Goal: Check status: Check status

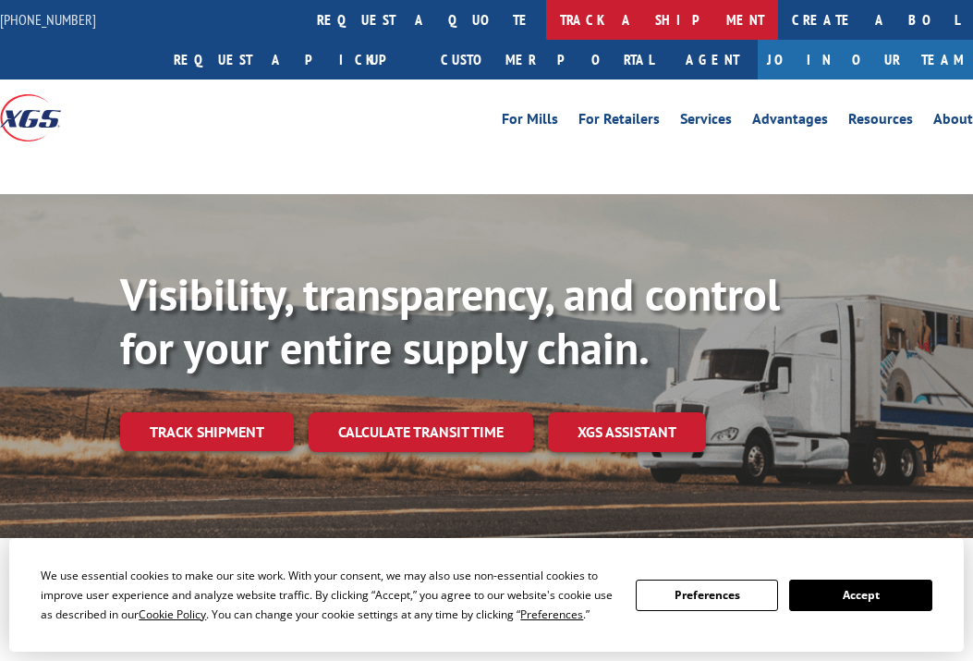
click at [546, 17] on link "track a shipment" at bounding box center [662, 20] width 232 height 40
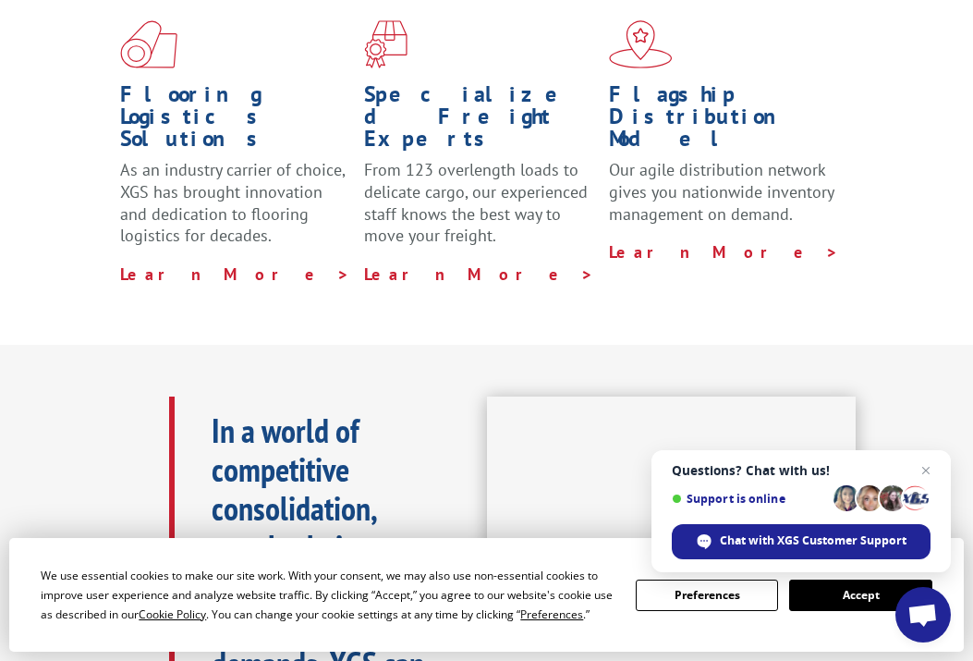
scroll to position [555, 0]
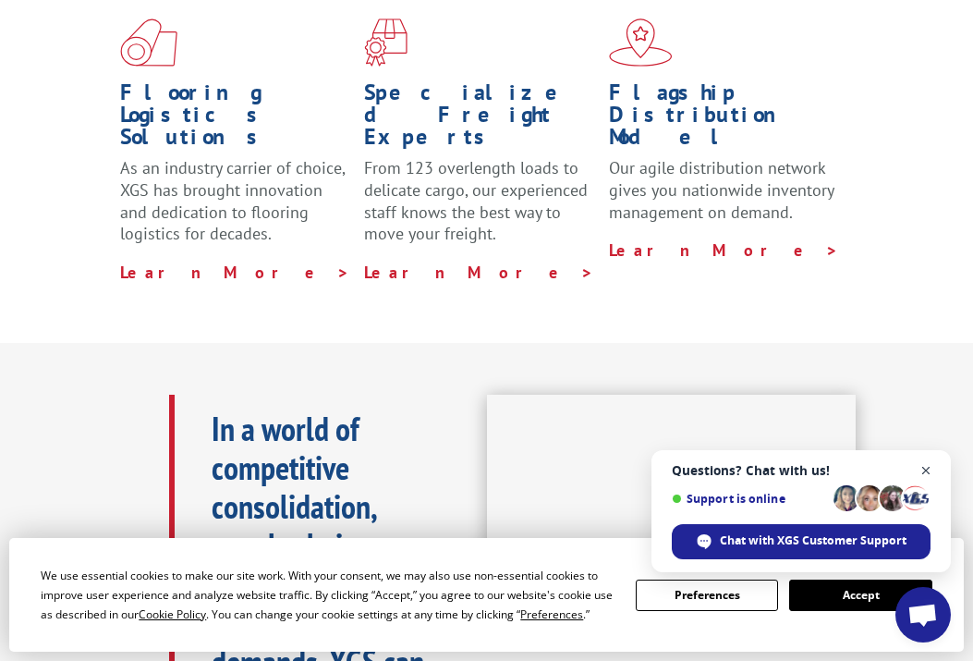
click at [921, 469] on span "Close chat" at bounding box center [926, 470] width 23 height 23
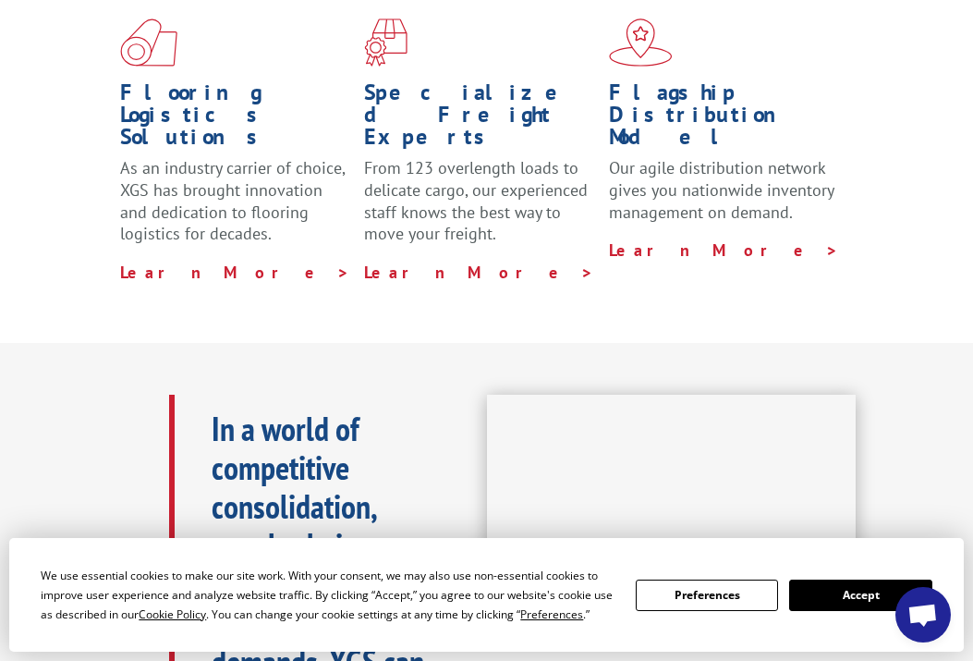
click at [870, 593] on button "Accept" at bounding box center [860, 594] width 142 height 31
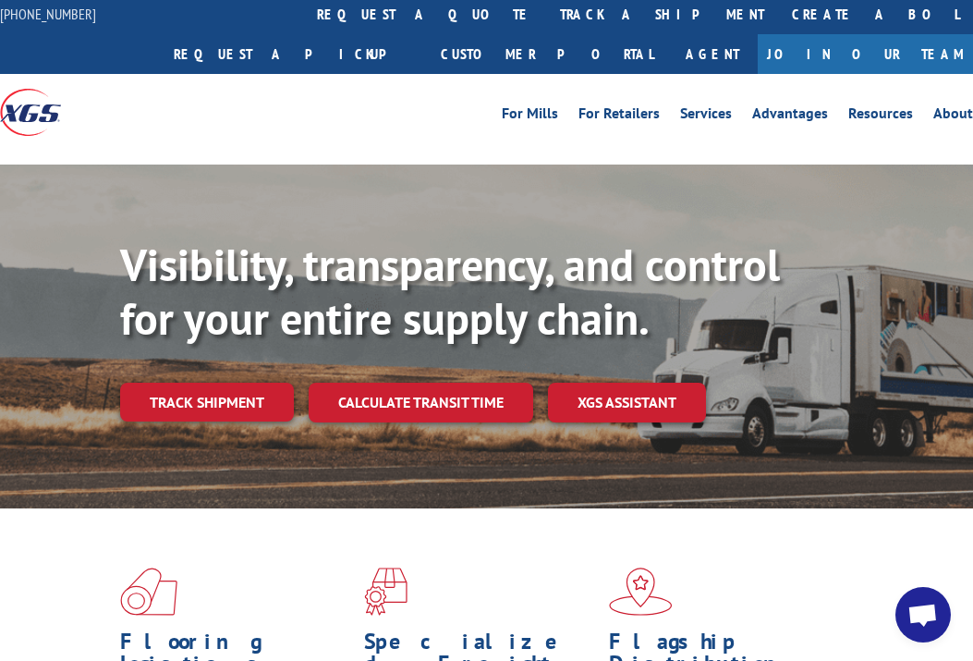
scroll to position [0, 0]
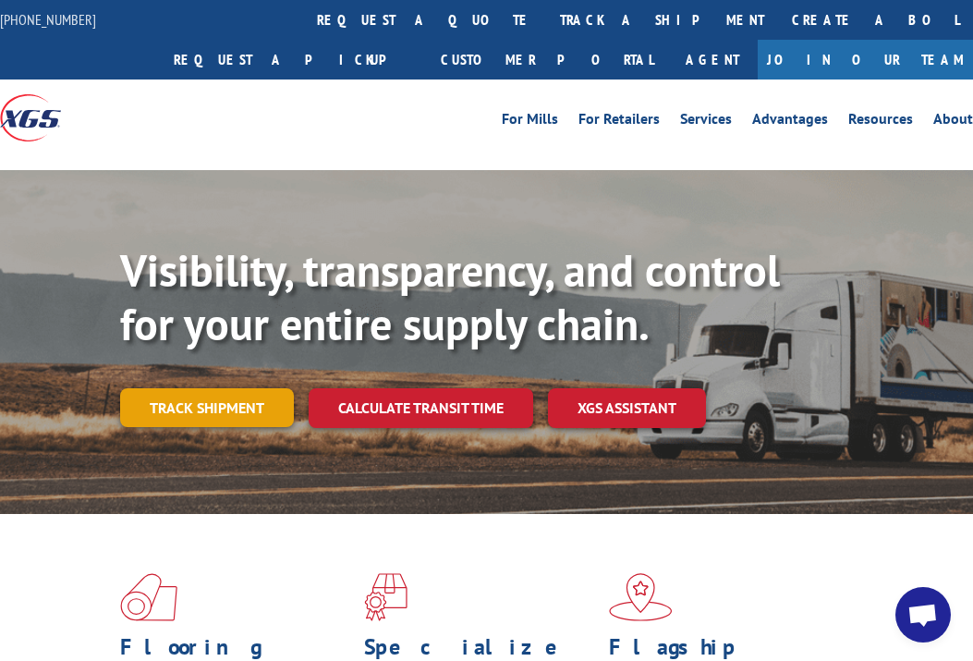
click at [240, 412] on link "Track shipment" at bounding box center [207, 407] width 174 height 39
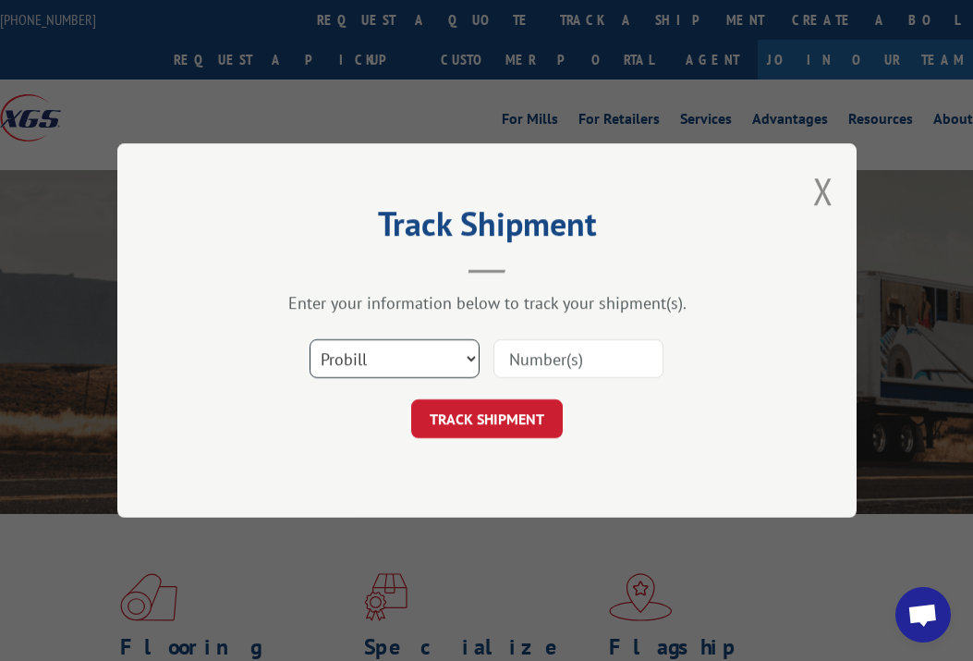
click at [438, 359] on select "Select category... Probill BOL PO" at bounding box center [395, 358] width 170 height 39
select select "bol"
click at [310, 339] on select "Select category... Probill BOL PO" at bounding box center [395, 358] width 170 height 39
click at [563, 366] on input at bounding box center [579, 358] width 170 height 39
paste input "31381602"
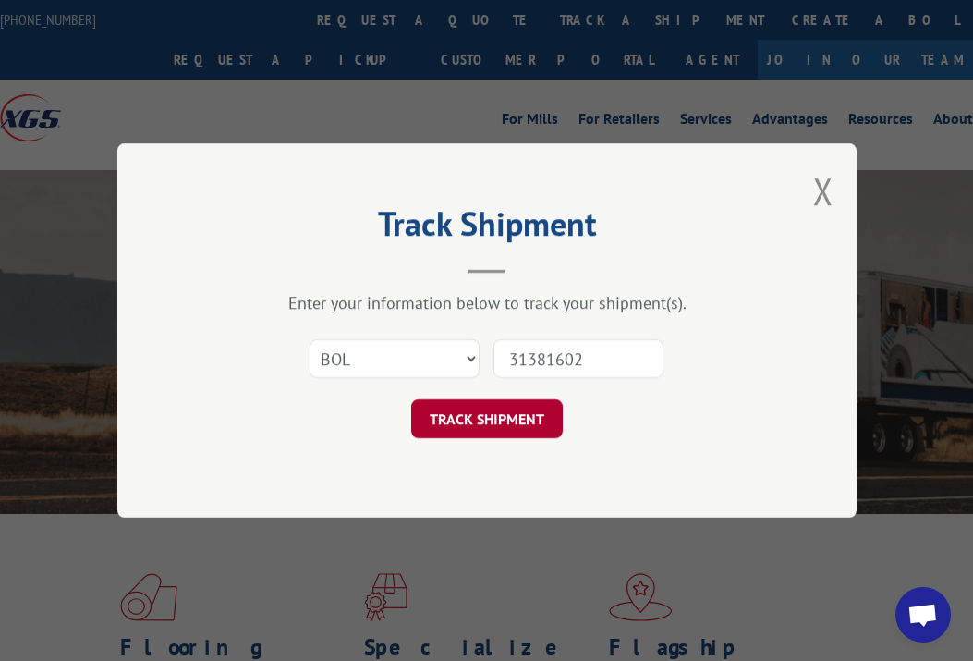
type input "31381602"
click at [534, 400] on button "TRACK SHIPMENT" at bounding box center [487, 418] width 152 height 39
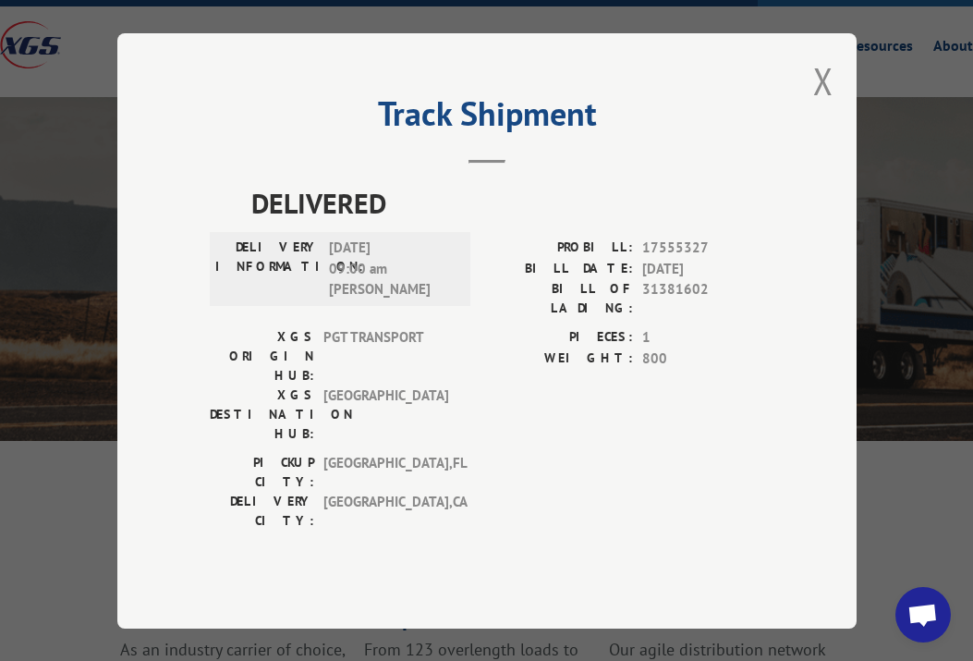
scroll to position [185, 0]
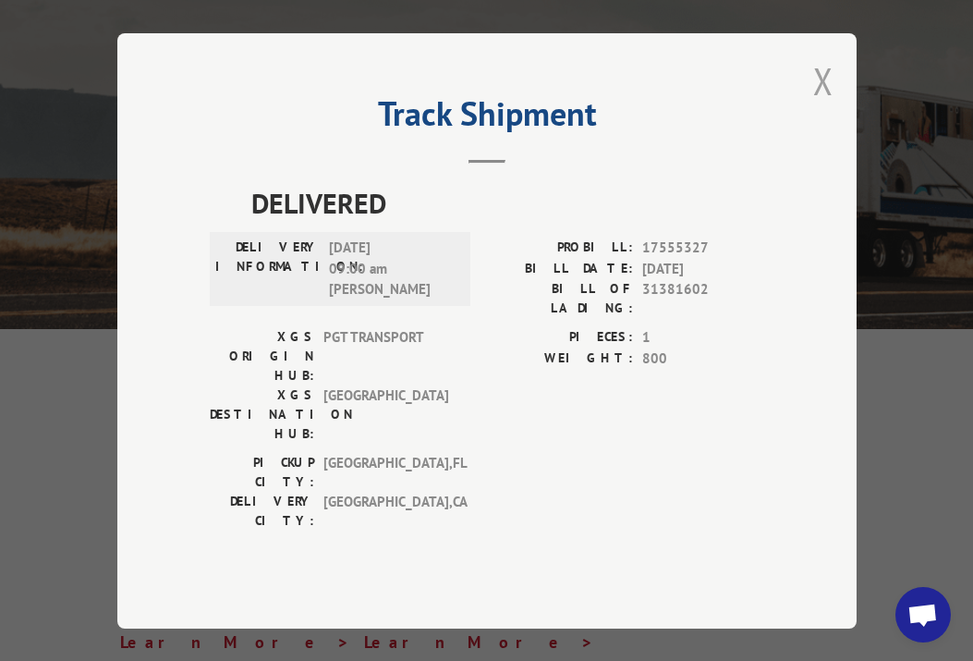
click at [823, 101] on button "Close modal" at bounding box center [823, 80] width 20 height 49
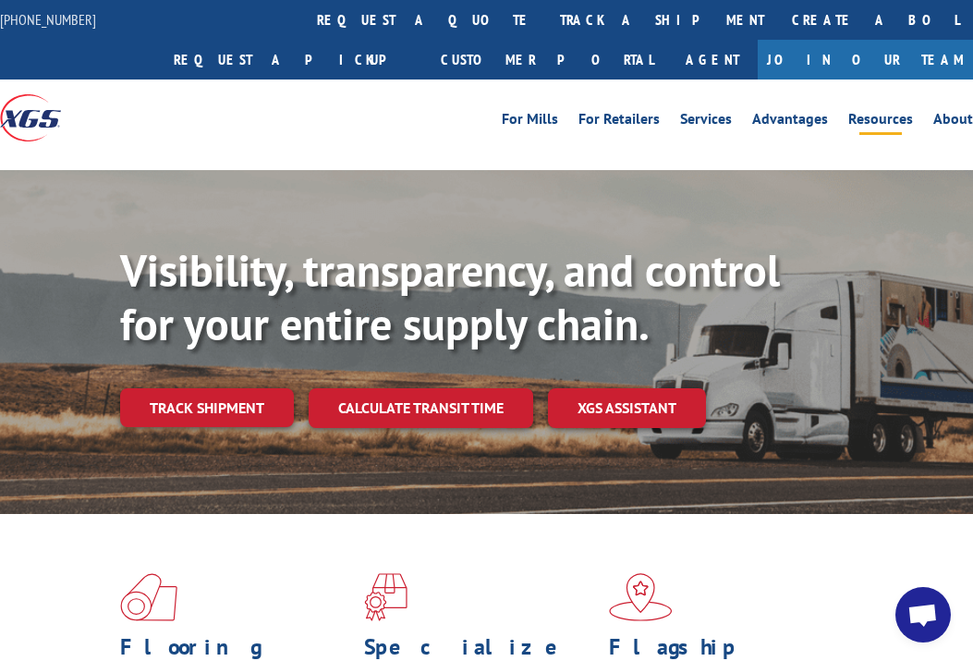
click at [878, 120] on link "Resources" at bounding box center [880, 122] width 65 height 20
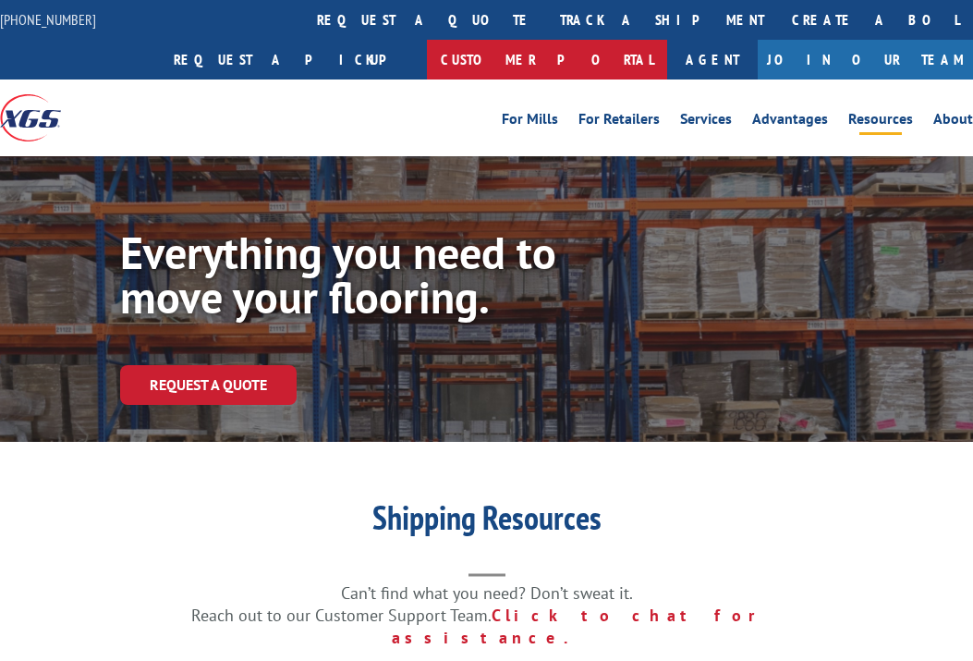
click at [667, 40] on link "Customer Portal" at bounding box center [547, 60] width 240 height 40
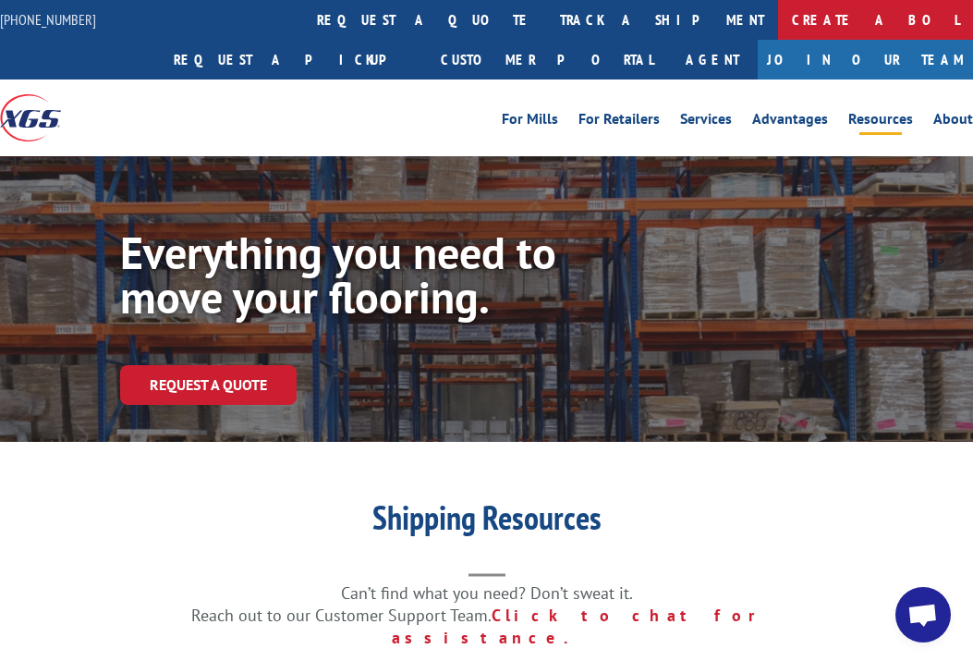
click at [778, 18] on link "Create a BOL" at bounding box center [875, 20] width 195 height 40
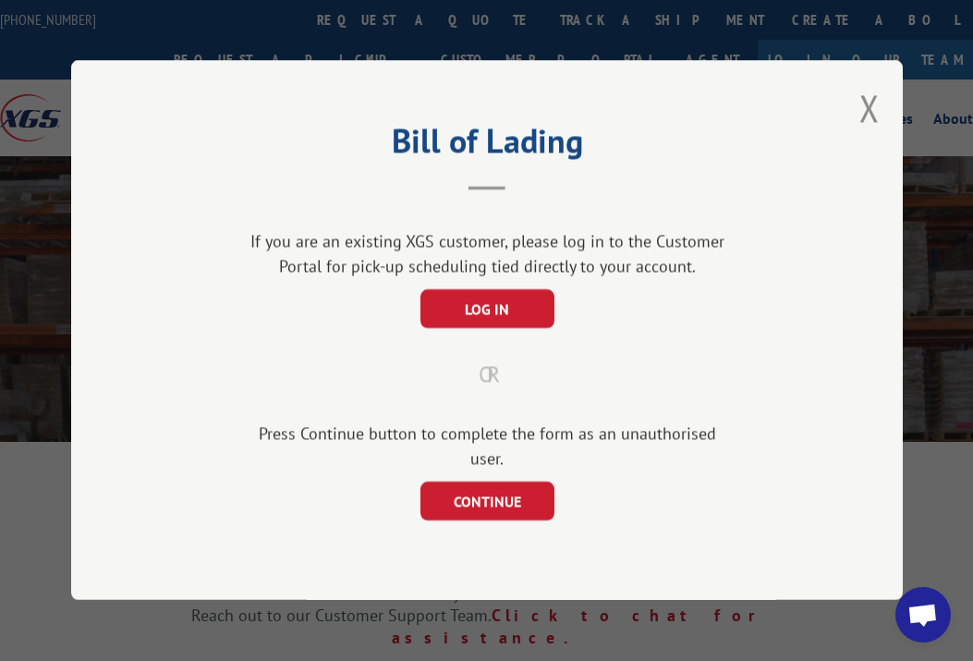
drag, startPoint x: 888, startPoint y: 132, endPoint x: 731, endPoint y: 0, distance: 205.3
click at [884, 126] on div "Bill of Lading If you are an existing XGS customer, please log in to the Custom…" at bounding box center [487, 330] width 832 height 540
click at [510, 505] on button "CONTINUE" at bounding box center [487, 501] width 134 height 39
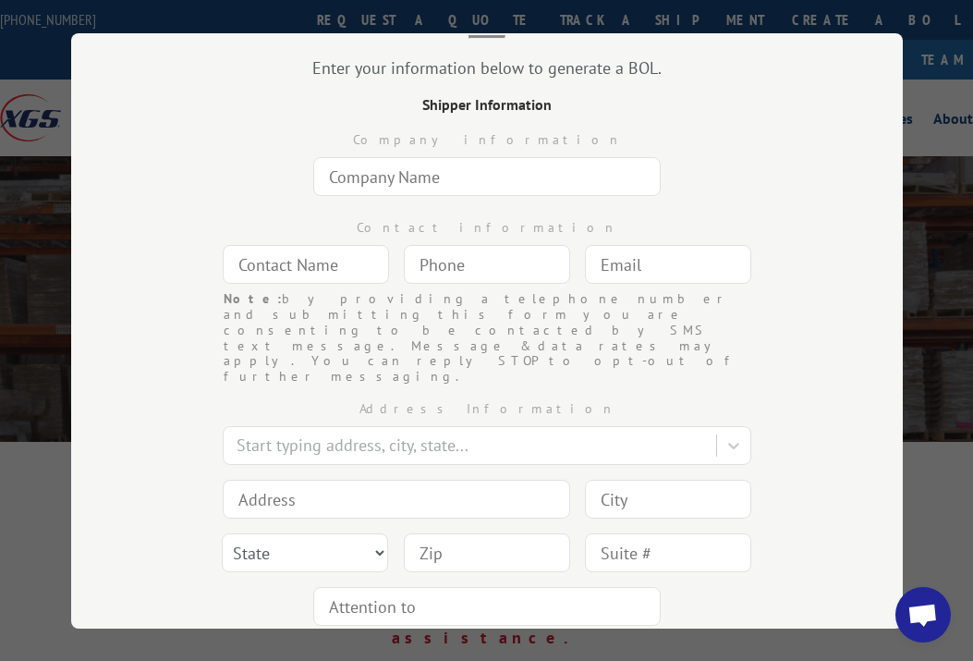
scroll to position [25, 0]
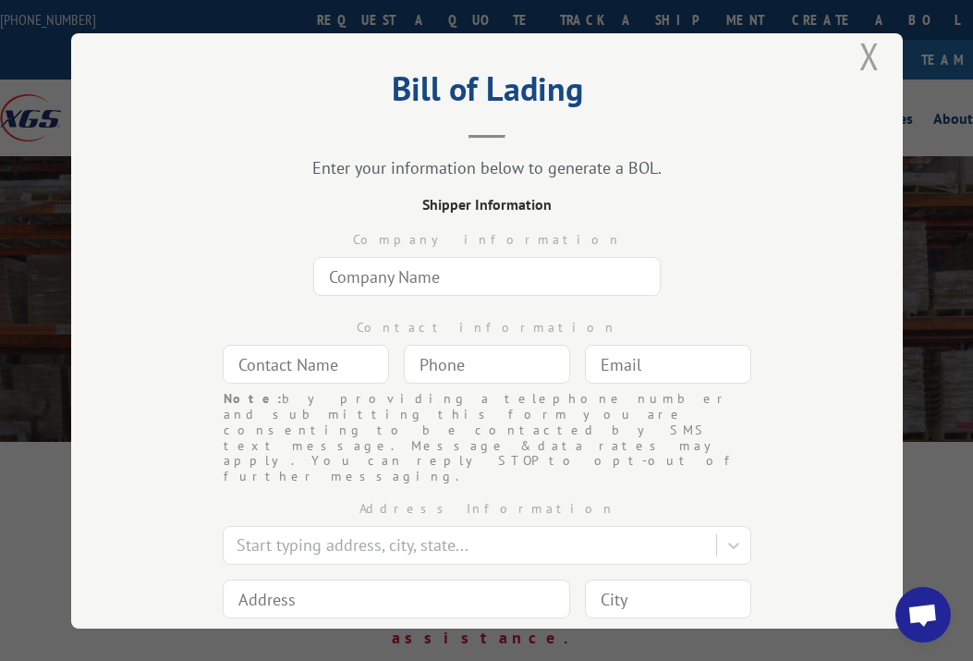
click at [867, 49] on button "Close modal" at bounding box center [869, 55] width 20 height 49
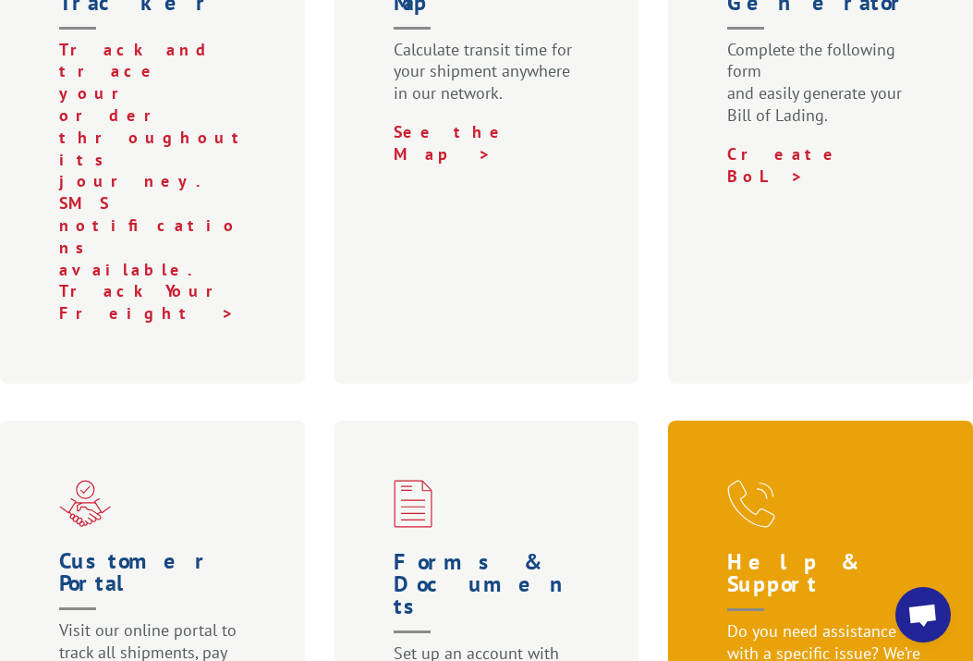
scroll to position [1017, 0]
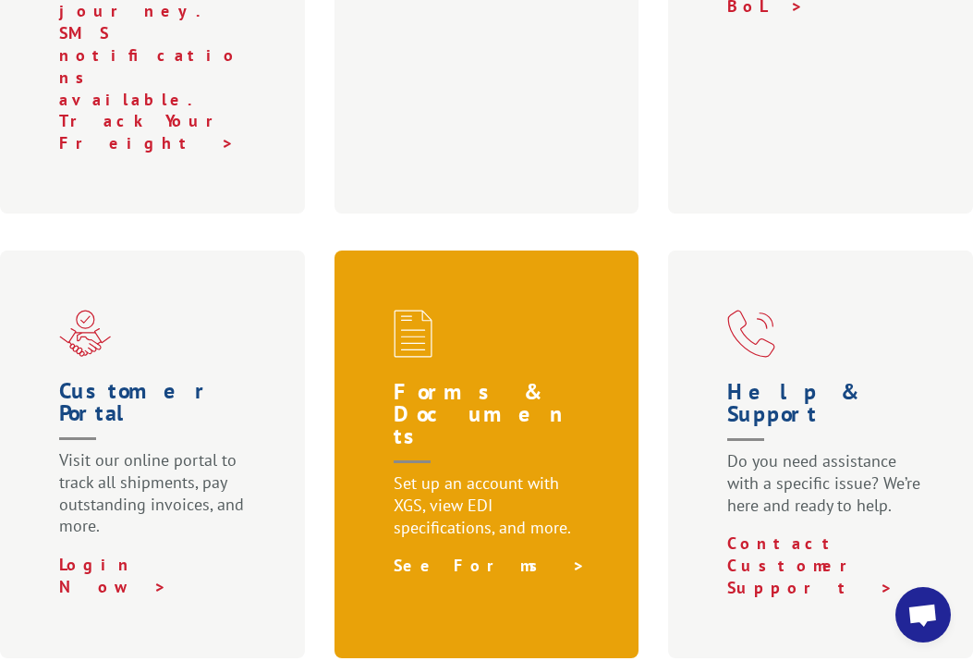
click at [441, 555] on link "See Forms >" at bounding box center [490, 565] width 192 height 21
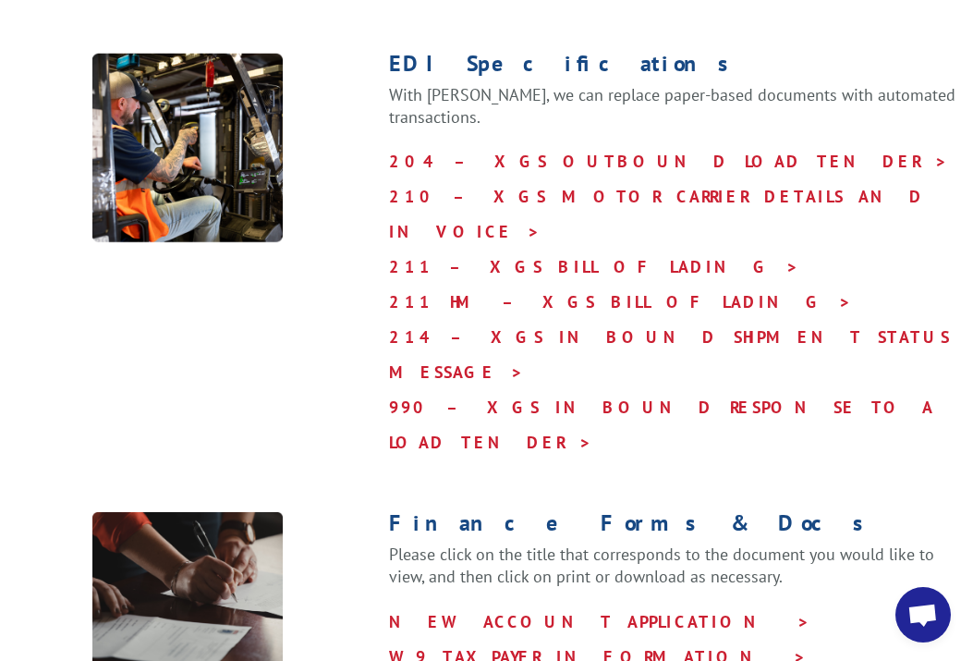
scroll to position [739, 0]
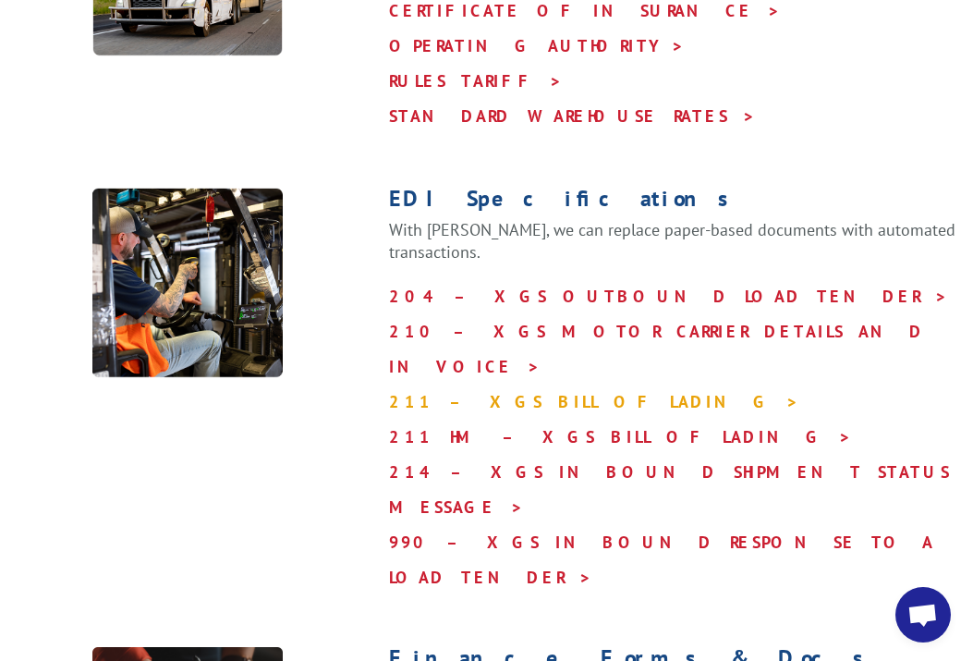
click at [503, 391] on link "211 – XGS BILL OF LADING >" at bounding box center [594, 401] width 410 height 21
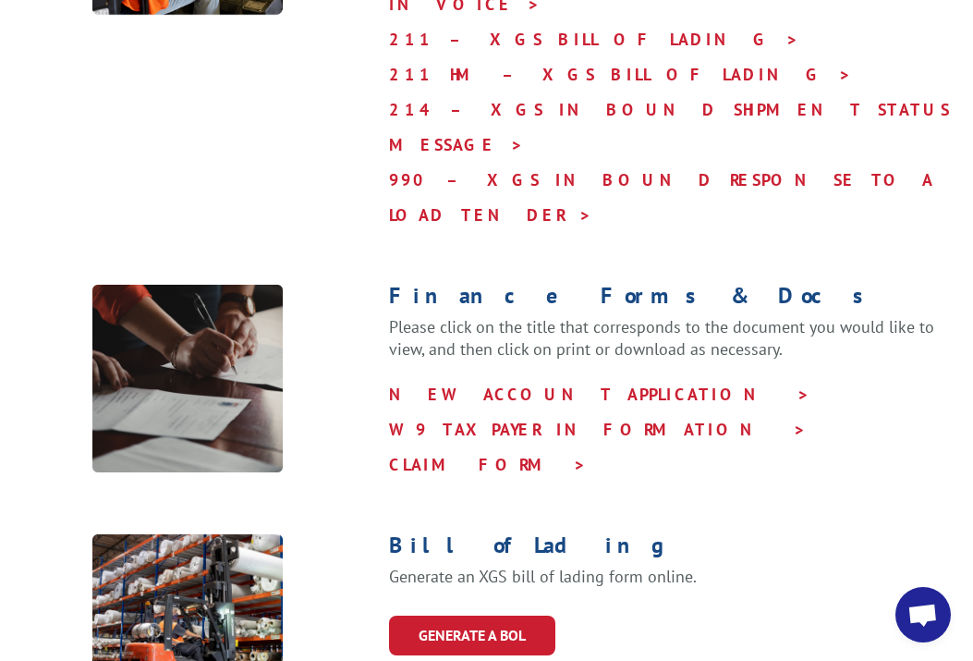
scroll to position [924, 0]
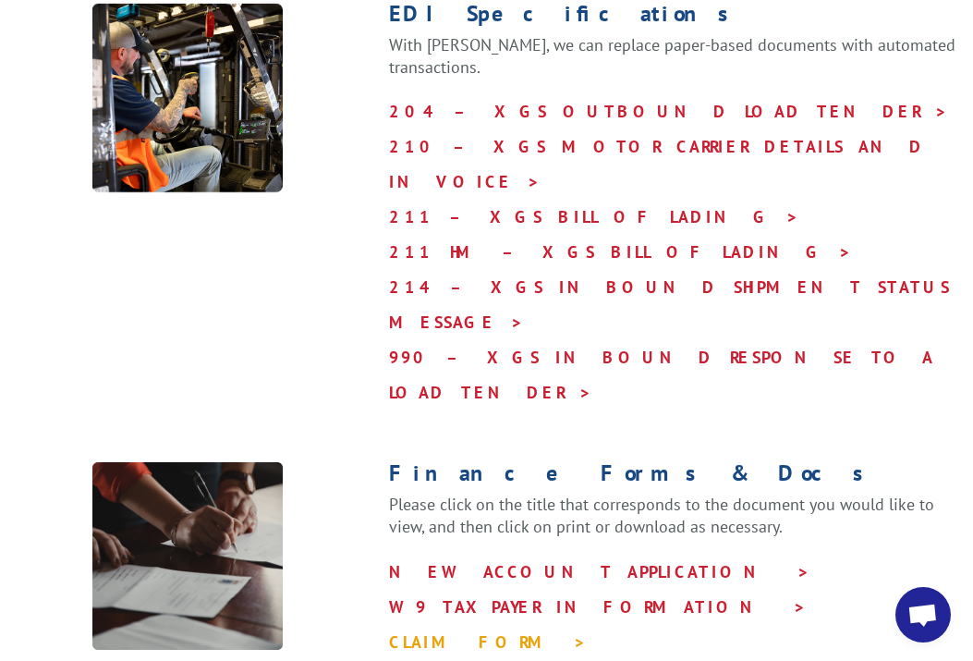
click at [478, 631] on link "CLAIM FORM >" at bounding box center [488, 641] width 198 height 21
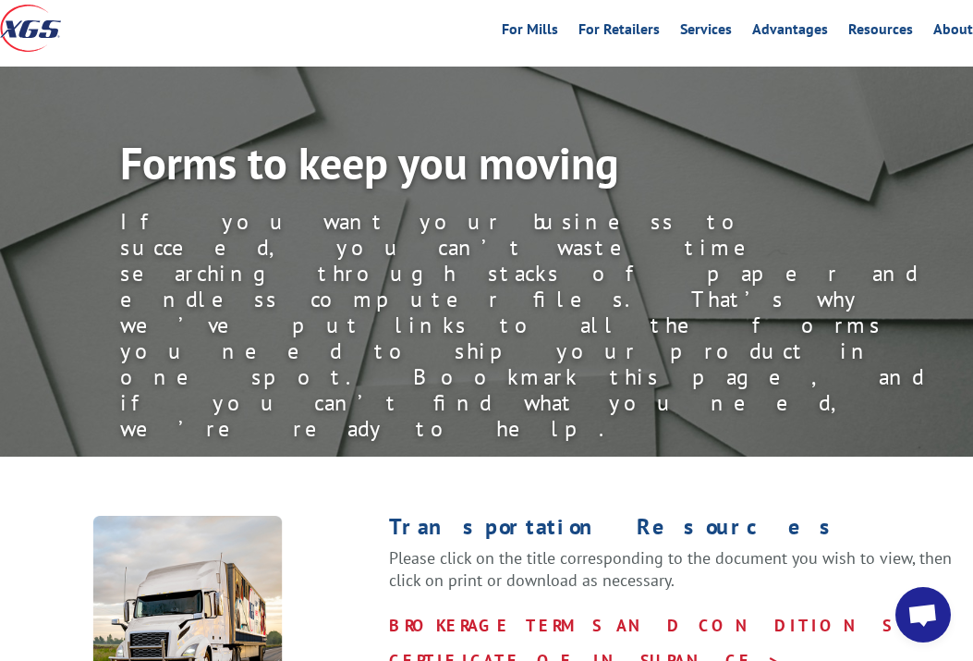
scroll to position [0, 0]
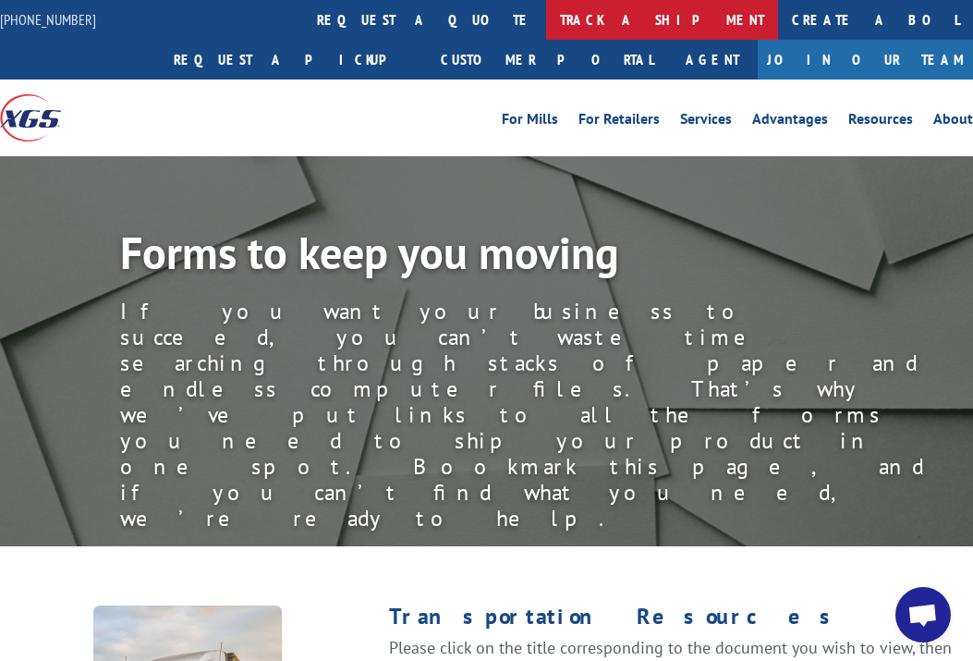
click at [546, 30] on link "track a shipment" at bounding box center [662, 20] width 232 height 40
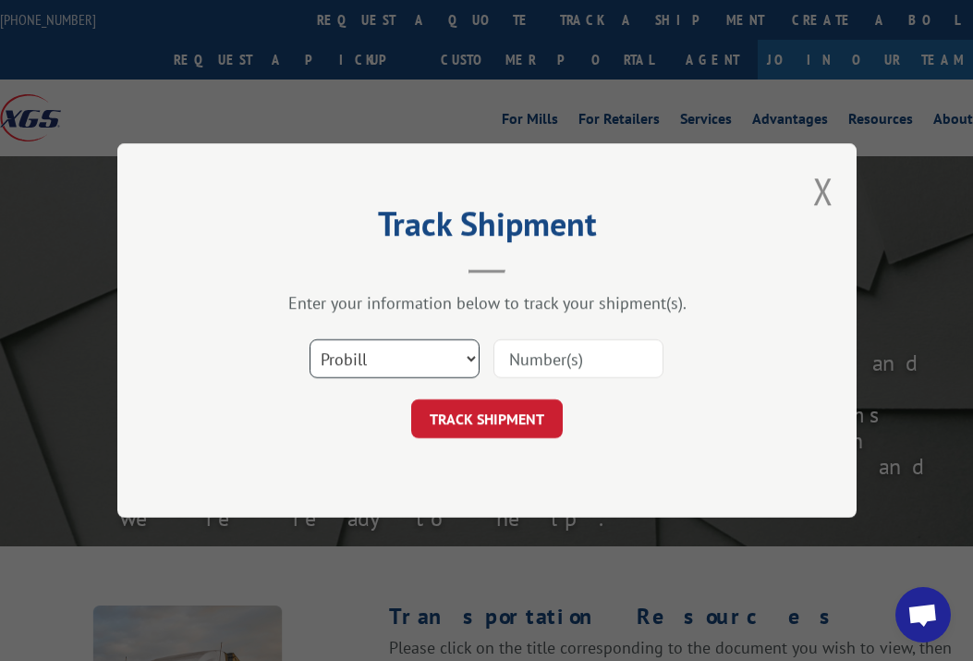
click at [336, 376] on select "Select category... Probill BOL PO" at bounding box center [395, 358] width 170 height 39
click at [412, 351] on select "Select category... Probill BOL PO" at bounding box center [395, 358] width 170 height 39
click at [430, 364] on select "Select category... Probill BOL PO" at bounding box center [395, 358] width 170 height 39
select select "bol"
click at [310, 339] on select "Select category... Probill BOL PO" at bounding box center [395, 358] width 170 height 39
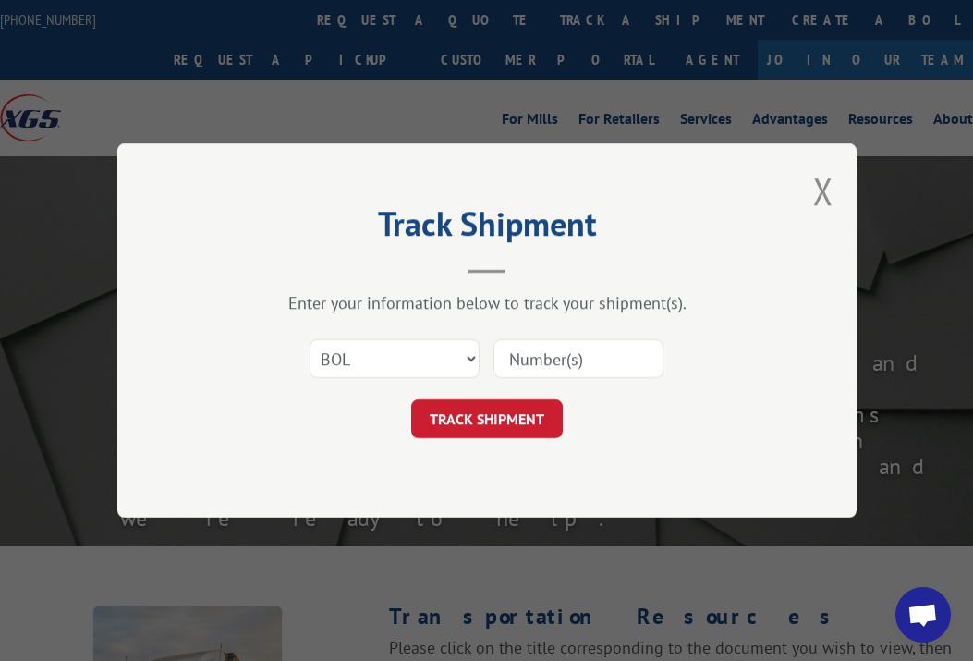
paste input "31381602"
type input "31381602"
click at [474, 423] on button "TRACK SHIPMENT" at bounding box center [487, 418] width 152 height 39
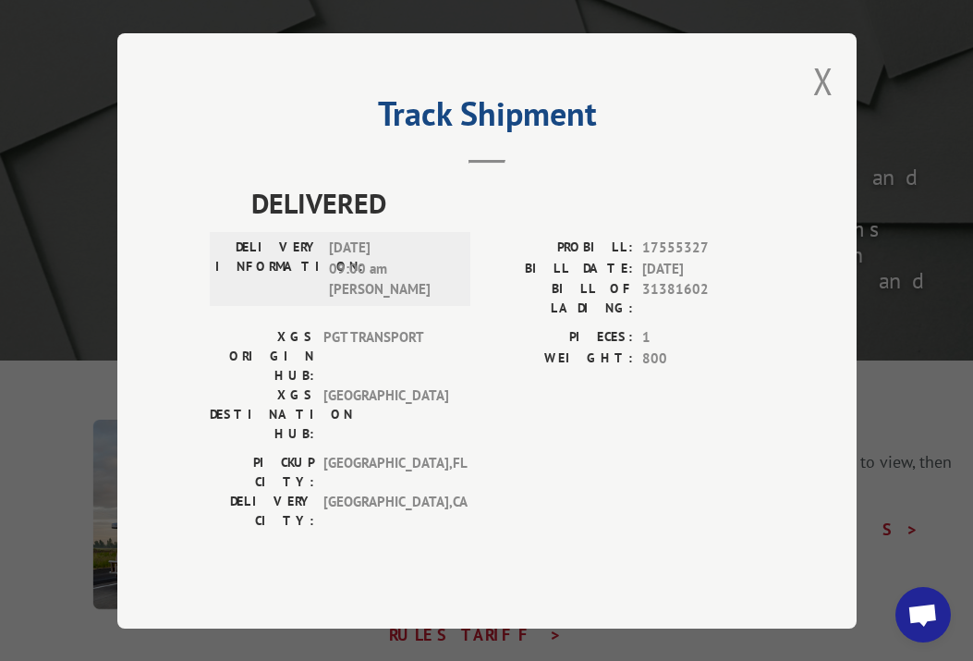
scroll to position [185, 0]
click at [357, 282] on span "09/09/2025 09:00 am JOSE M DELGADILLO" at bounding box center [391, 269] width 125 height 63
click at [398, 257] on div "DELIVERY INFORMATION: 09/09/2025 09:00 am JOSE M DELGADILLO" at bounding box center [340, 269] width 261 height 74
click at [818, 105] on button "Close modal" at bounding box center [823, 80] width 20 height 49
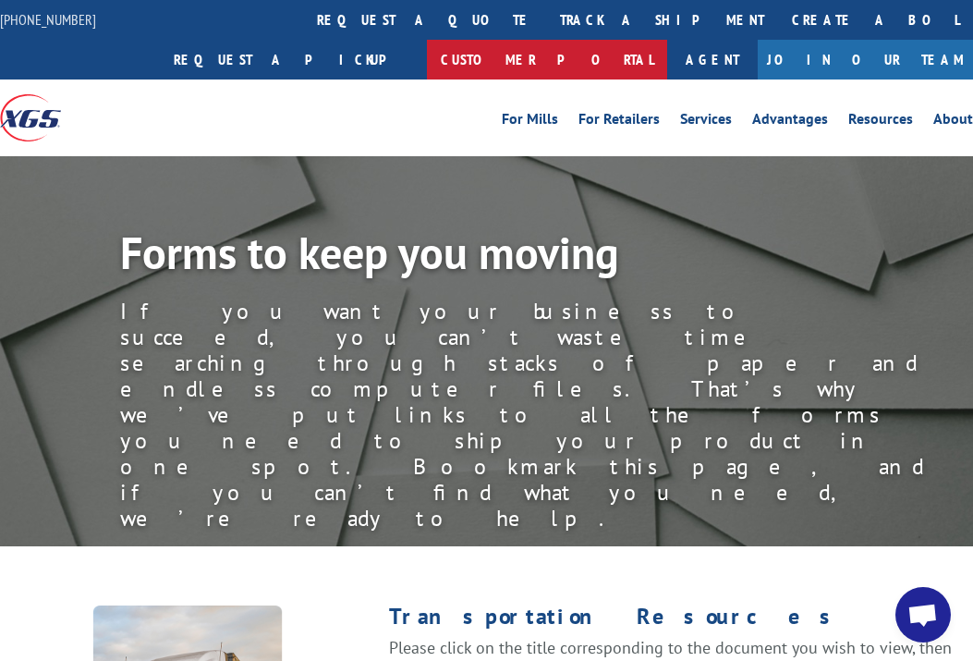
click at [667, 40] on link "Customer Portal" at bounding box center [547, 60] width 240 height 40
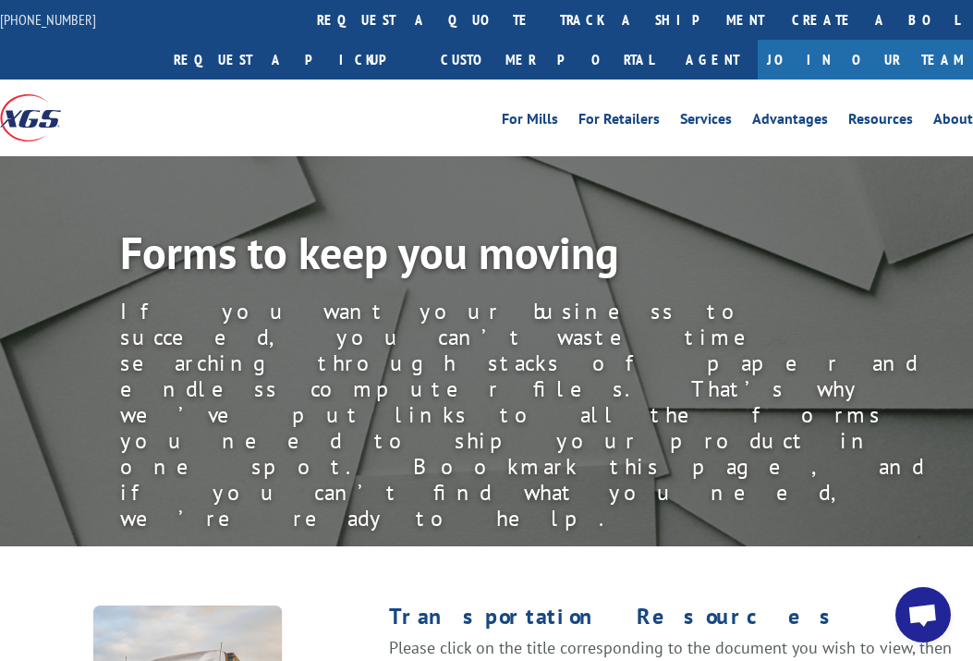
click at [42, 130] on img at bounding box center [30, 117] width 61 height 47
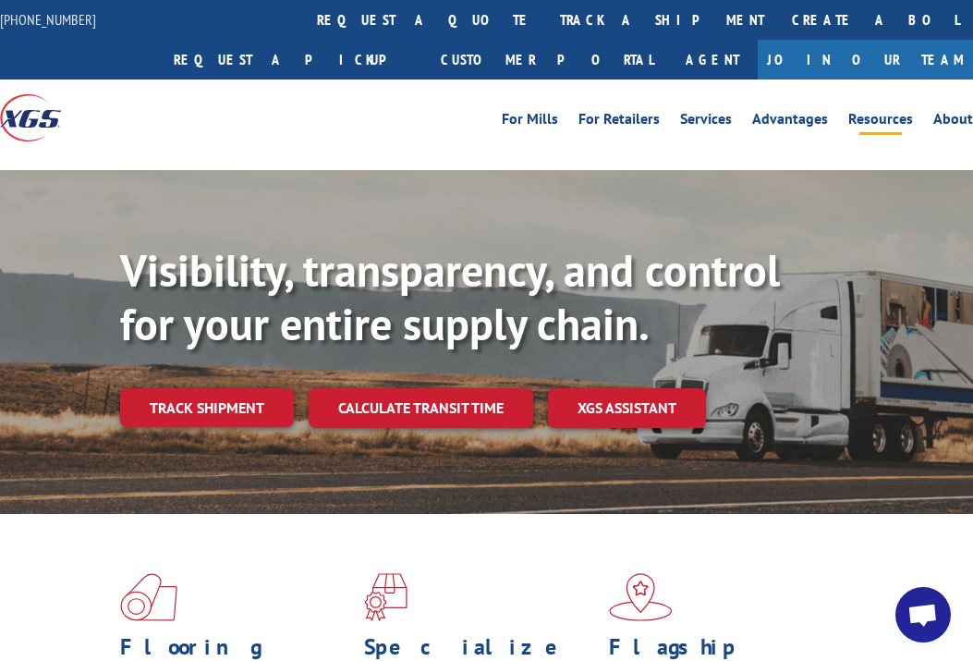
click at [880, 123] on link "Resources" at bounding box center [880, 122] width 65 height 20
